Goal: Information Seeking & Learning: Learn about a topic

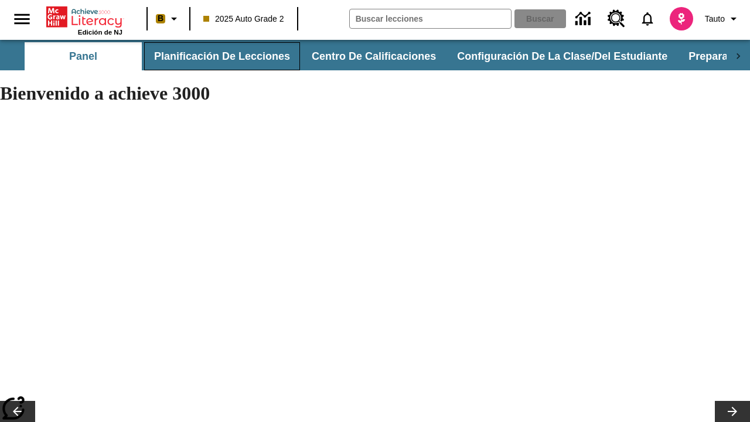
click at [220, 56] on button "Planificación de lecciones" at bounding box center [222, 56] width 156 height 28
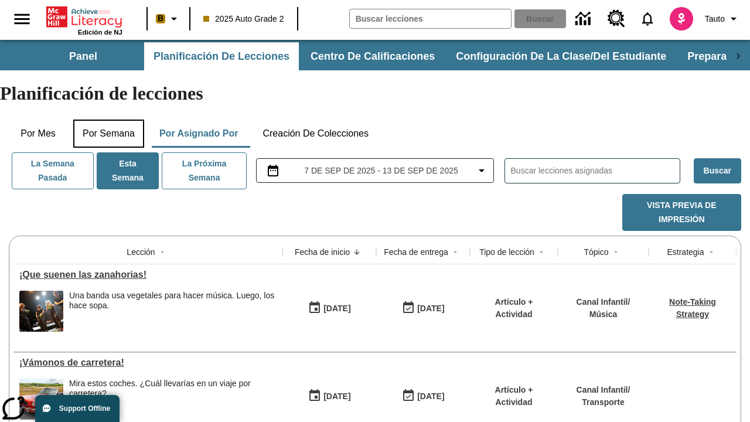
click at [110, 120] on button "Por semana" at bounding box center [108, 134] width 71 height 28
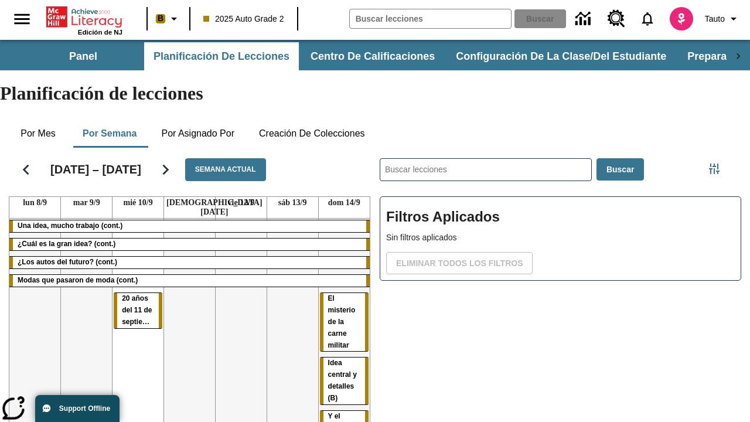
click at [344, 291] on tr "Una idea, mucho trabajo (cont.) ¿Cuál es la gran idea? (cont.) ¿Los autos del f…" at bounding box center [189, 345] width 361 height 253
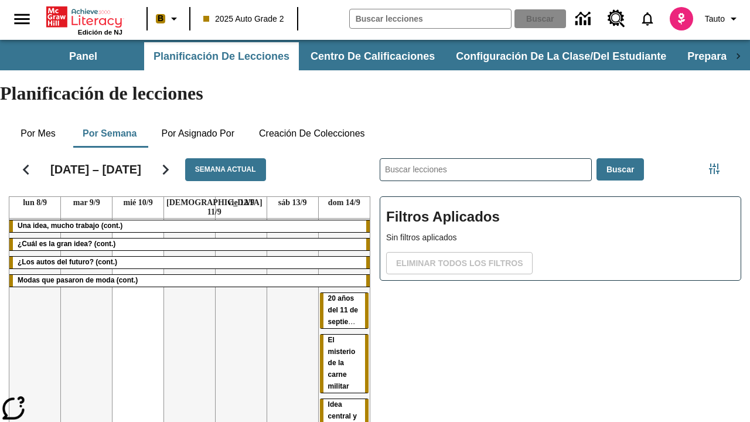
click at [340, 294] on span "20 años del 11 de septiembre" at bounding box center [347, 310] width 38 height 32
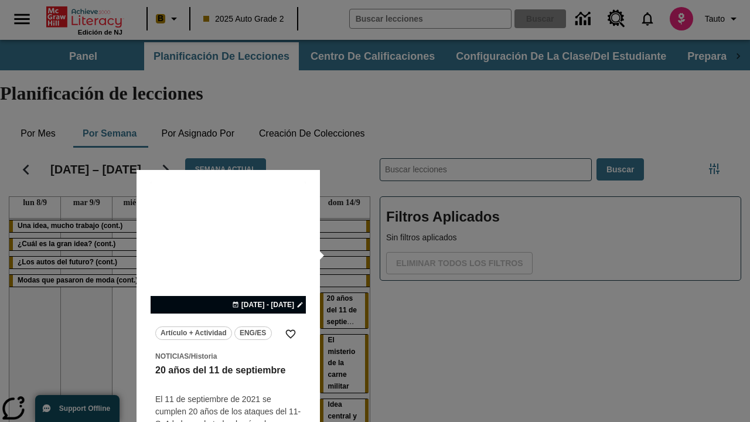
scroll to position [30, 0]
